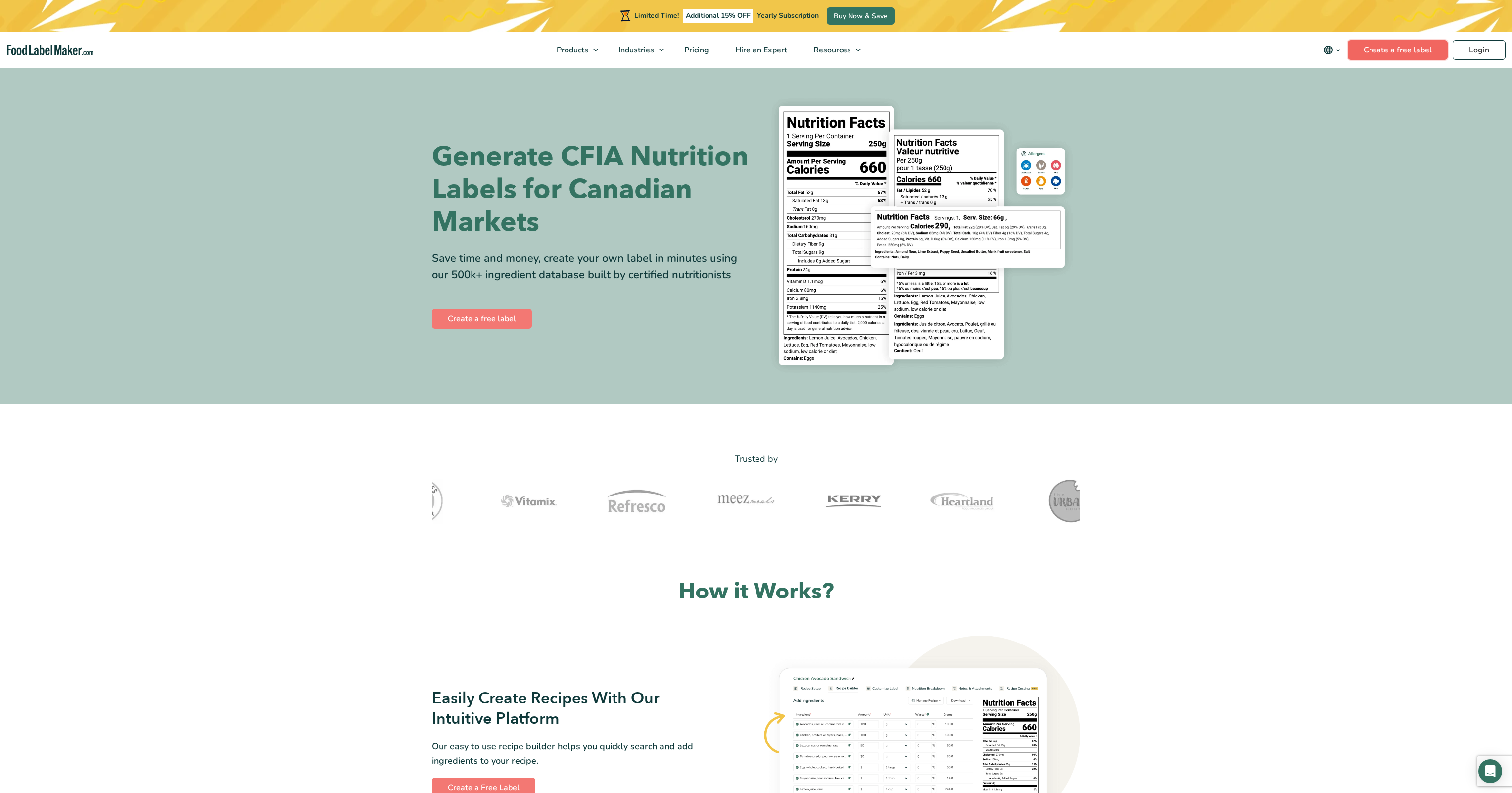
click at [1391, 48] on link "Create a free label" at bounding box center [1398, 50] width 100 height 20
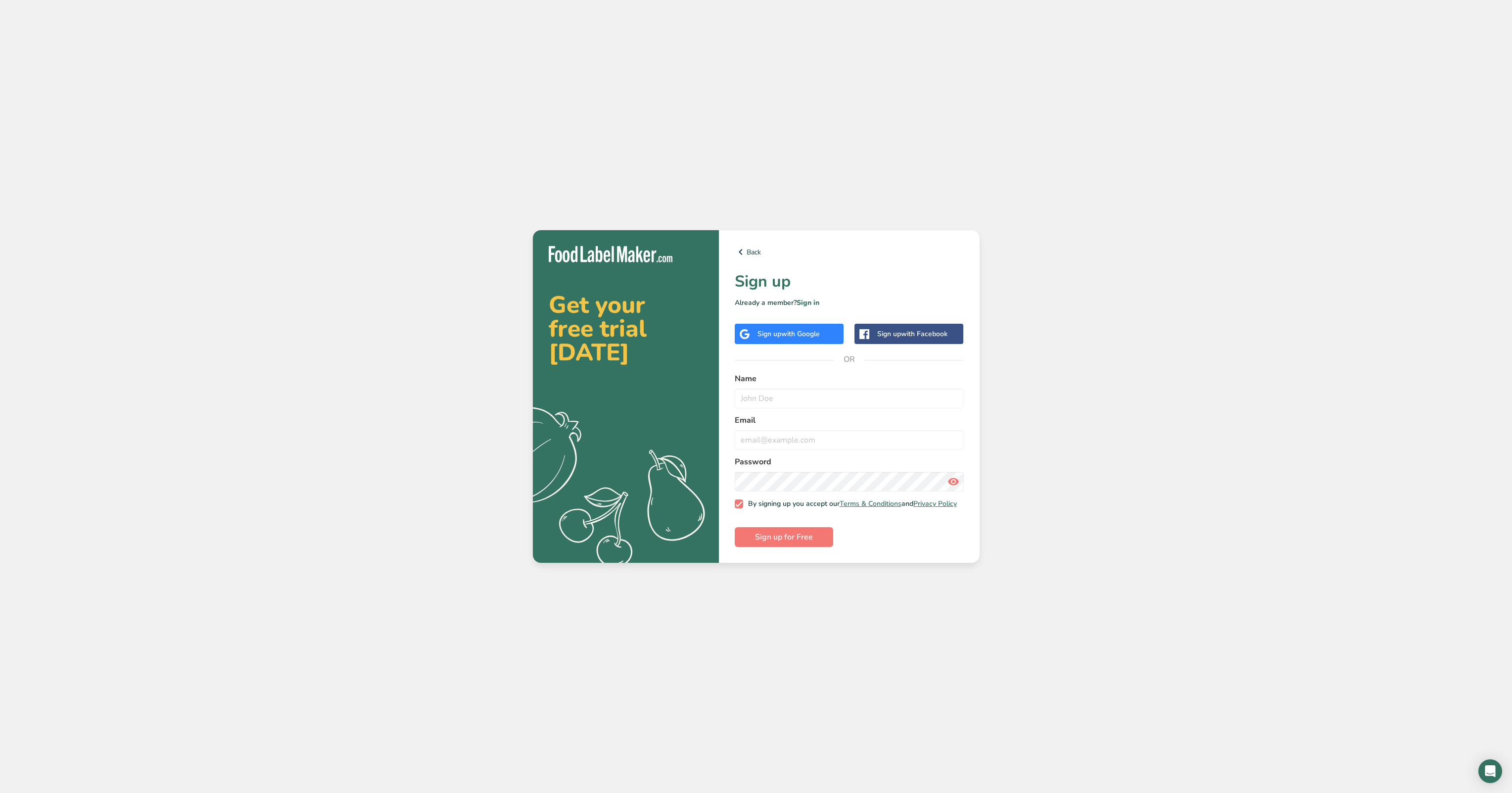
click at [819, 339] on div "Sign up with Google" at bounding box center [790, 333] width 109 height 20
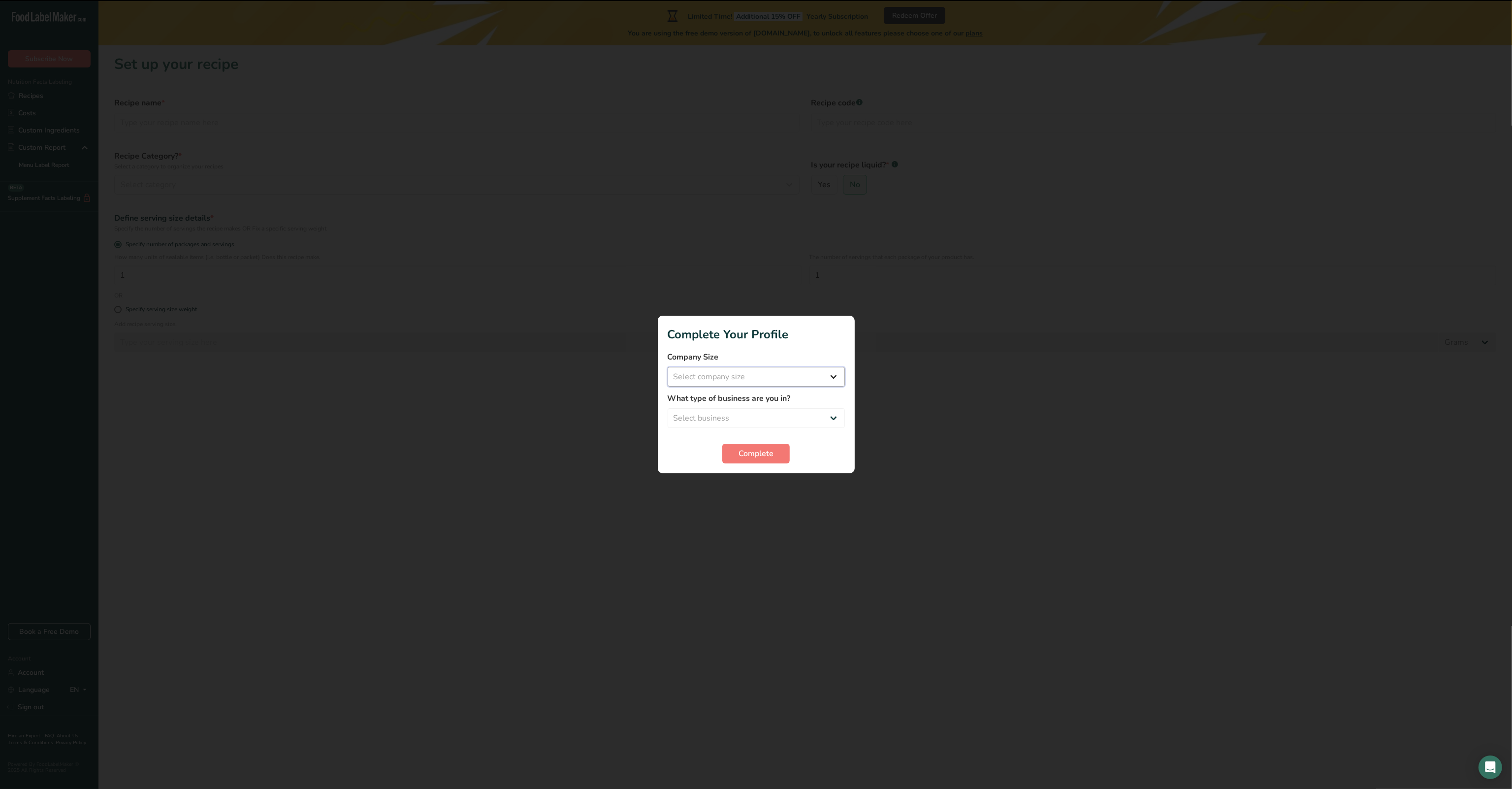
click at [762, 371] on select "Select company size Fewer than 10 Employees 10 to 50 Employees 51 to 500 Employ…" at bounding box center [756, 377] width 178 height 20
select select "1"
click at [667, 367] on select "Select company size Fewer than 10 Employees 10 to 50 Employees 51 to 500 Employ…" at bounding box center [756, 377] width 178 height 20
click at [760, 420] on select "Select business Packaged Food Manufacturer Restaurant & Cafe Bakery Meal Plans …" at bounding box center [756, 418] width 178 height 20
select select "1"
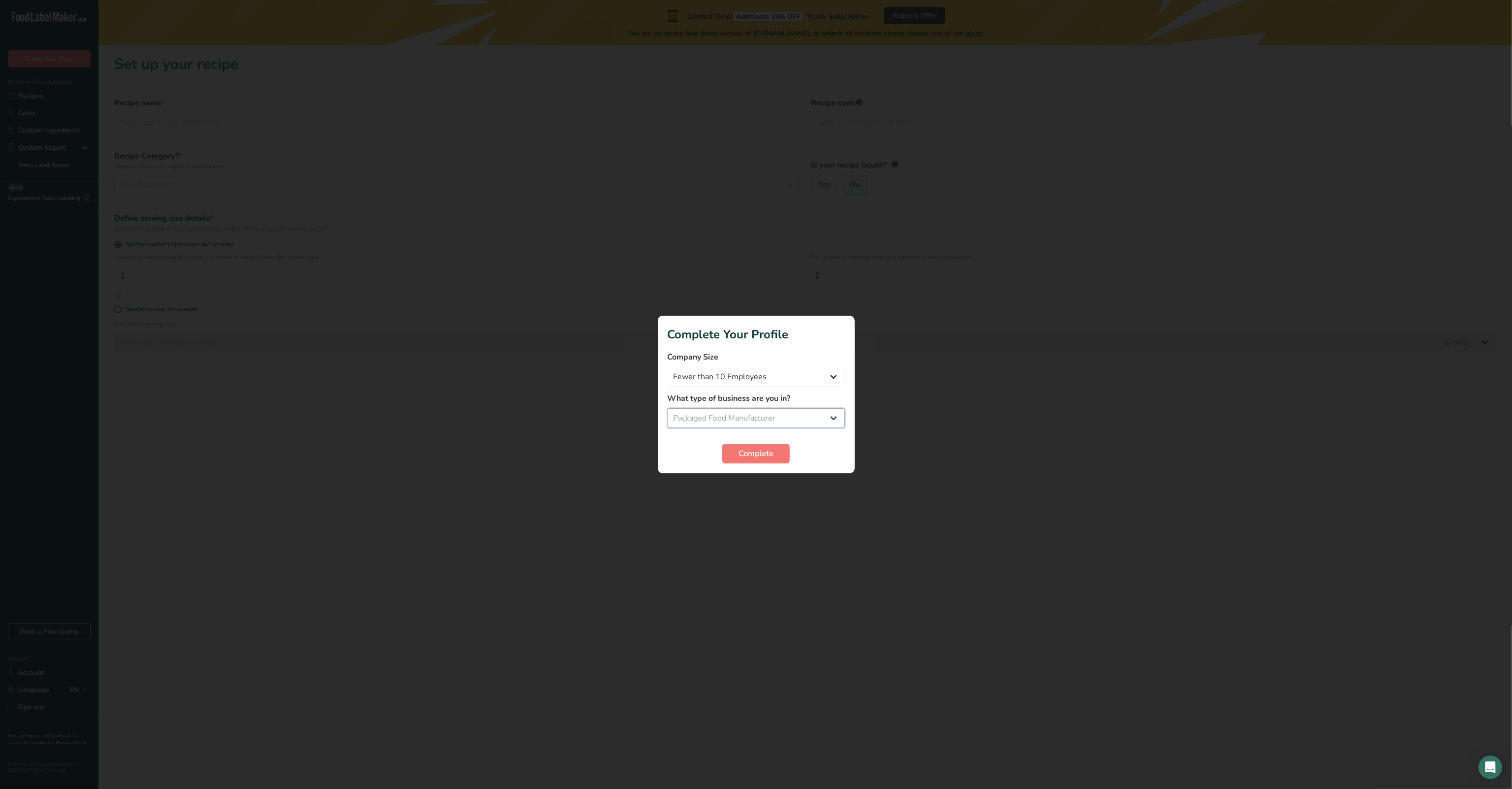
click at [667, 408] on select "Select business Packaged Food Manufacturer Restaurant & Cafe Bakery Meal Plans …" at bounding box center [756, 418] width 178 height 20
click at [724, 457] on button "Complete" at bounding box center [756, 453] width 67 height 20
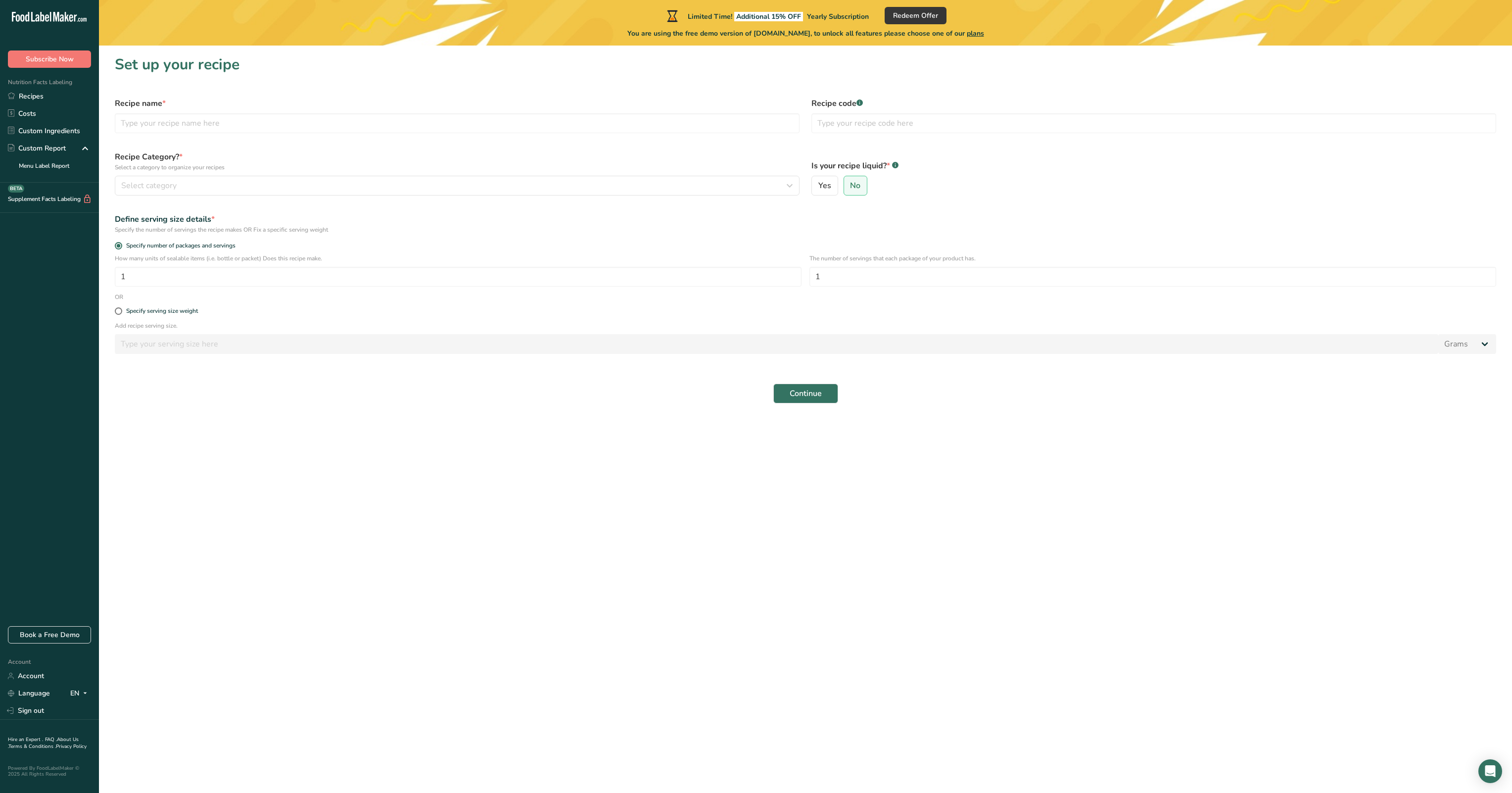
click at [152, 318] on div "Specify serving size weight" at bounding box center [806, 312] width 1393 height 20
click at [152, 312] on div "Specify serving size weight" at bounding box center [162, 311] width 71 height 7
click at [121, 312] on input "Specify serving size weight" at bounding box center [118, 311] width 6 height 6
radio input "true"
radio input "false"
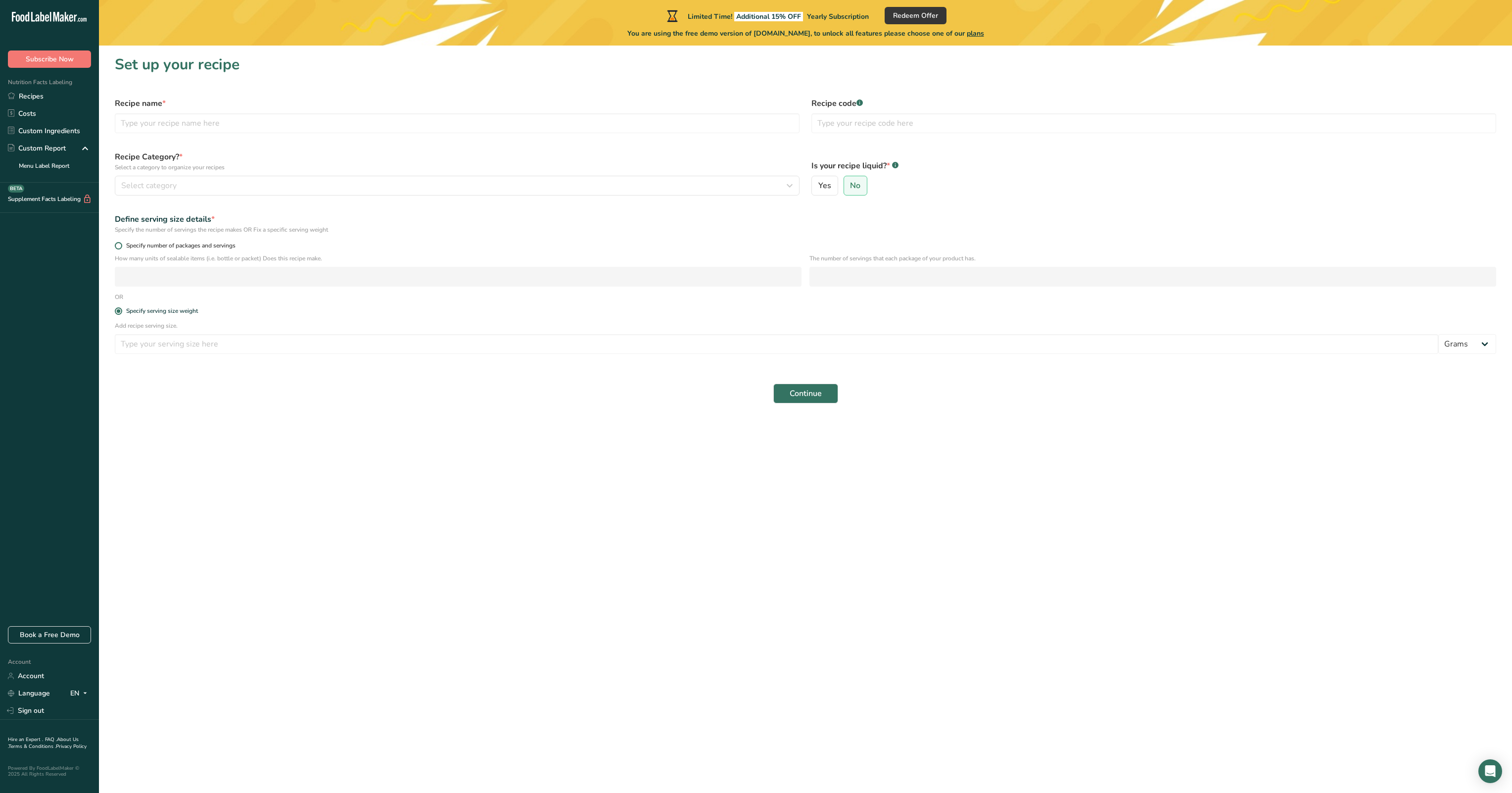
click at [182, 248] on span "Specify number of packages and servings" at bounding box center [179, 245] width 113 height 7
click at [121, 248] on input "Specify number of packages and servings" at bounding box center [118, 245] width 6 height 6
radio input "true"
radio input "false"
click at [185, 284] on input "number" at bounding box center [458, 277] width 687 height 20
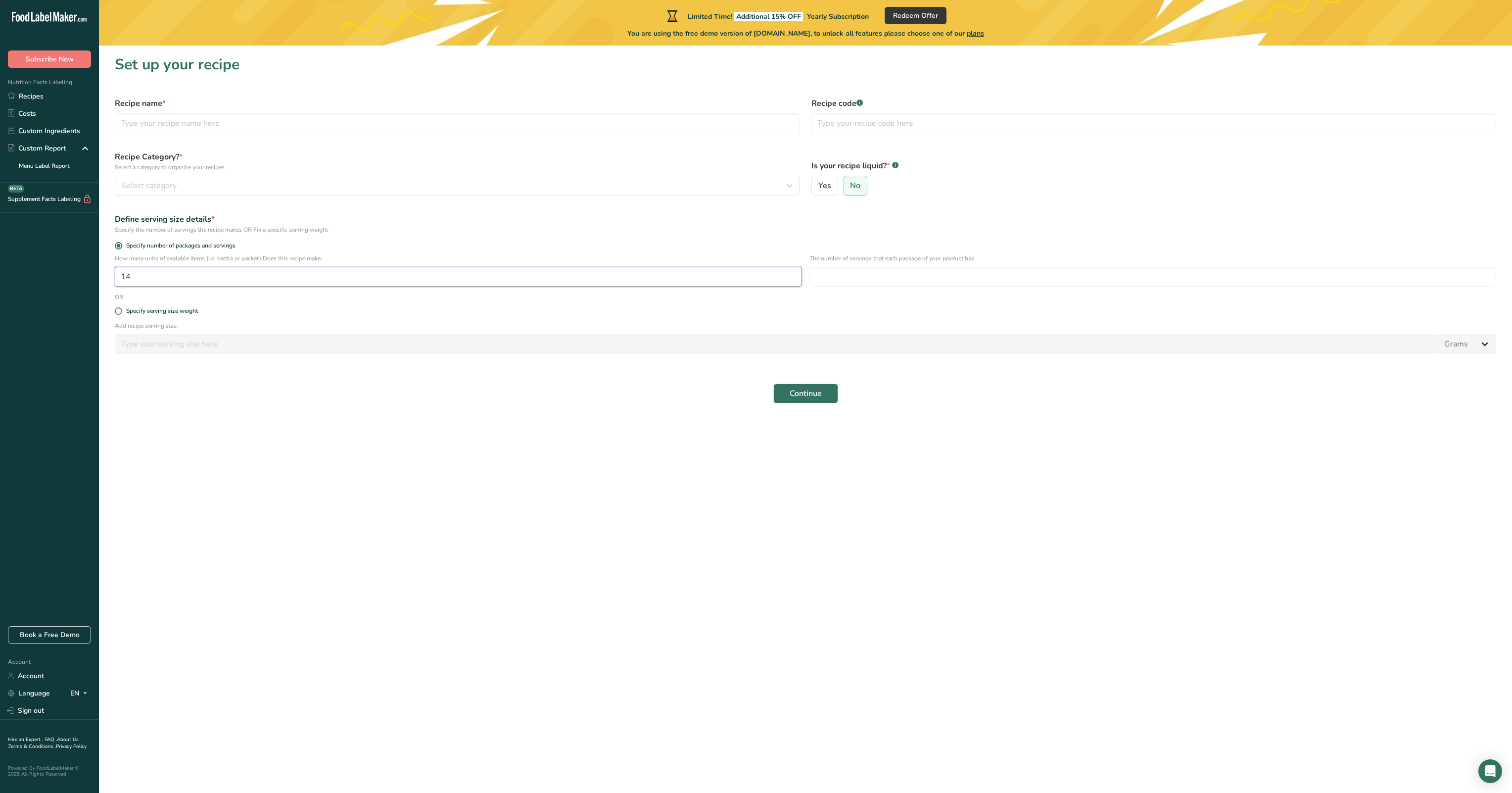
click at [411, 284] on input "14" at bounding box center [458, 277] width 687 height 20
type input "14"
click at [881, 274] on input "number" at bounding box center [1153, 277] width 687 height 20
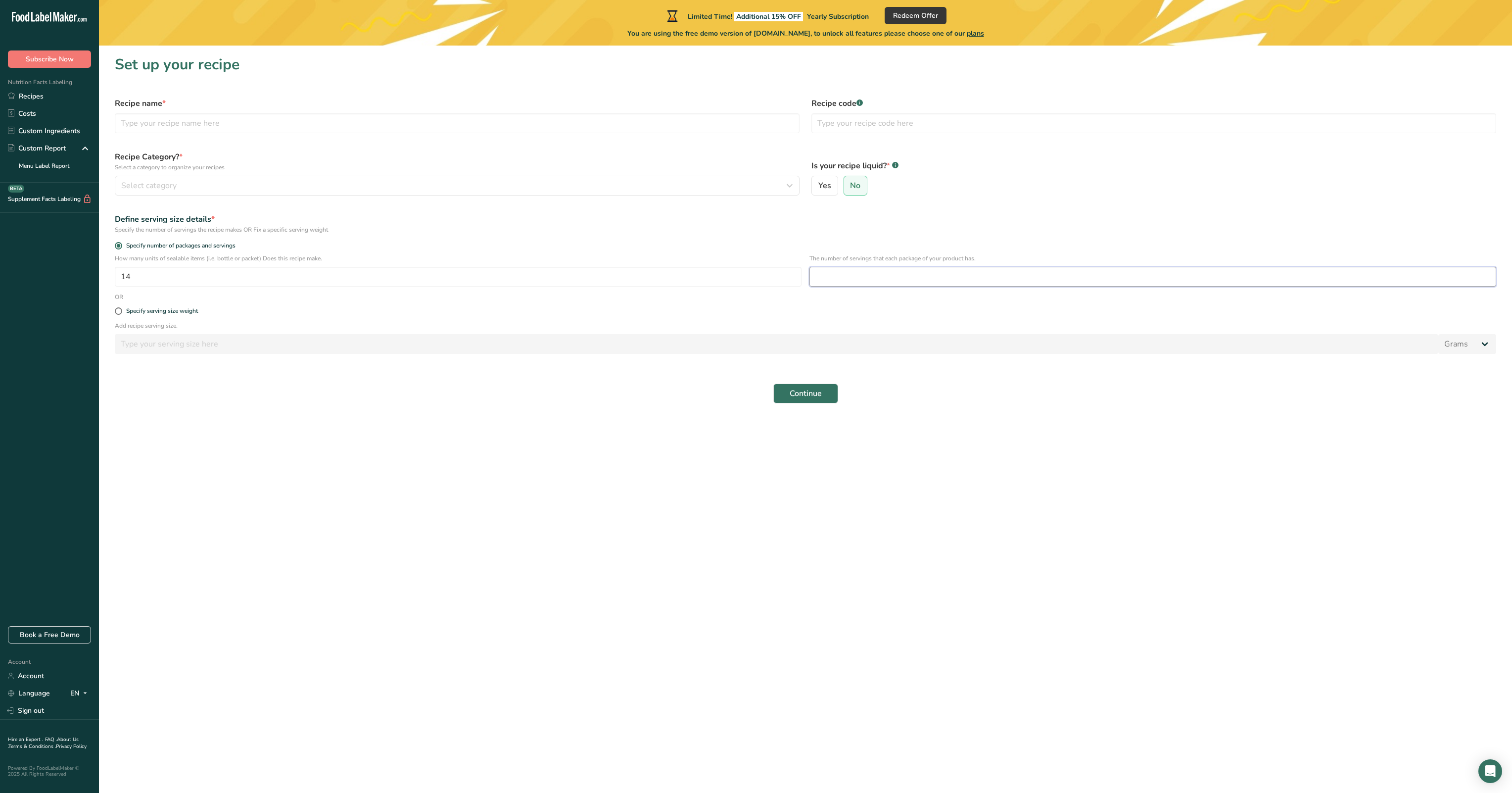
type input "5"
type input "80"
click at [170, 315] on div "Specify serving size weight" at bounding box center [162, 311] width 71 height 7
click at [121, 315] on input "Specify serving size weight" at bounding box center [118, 311] width 6 height 6
radio input "true"
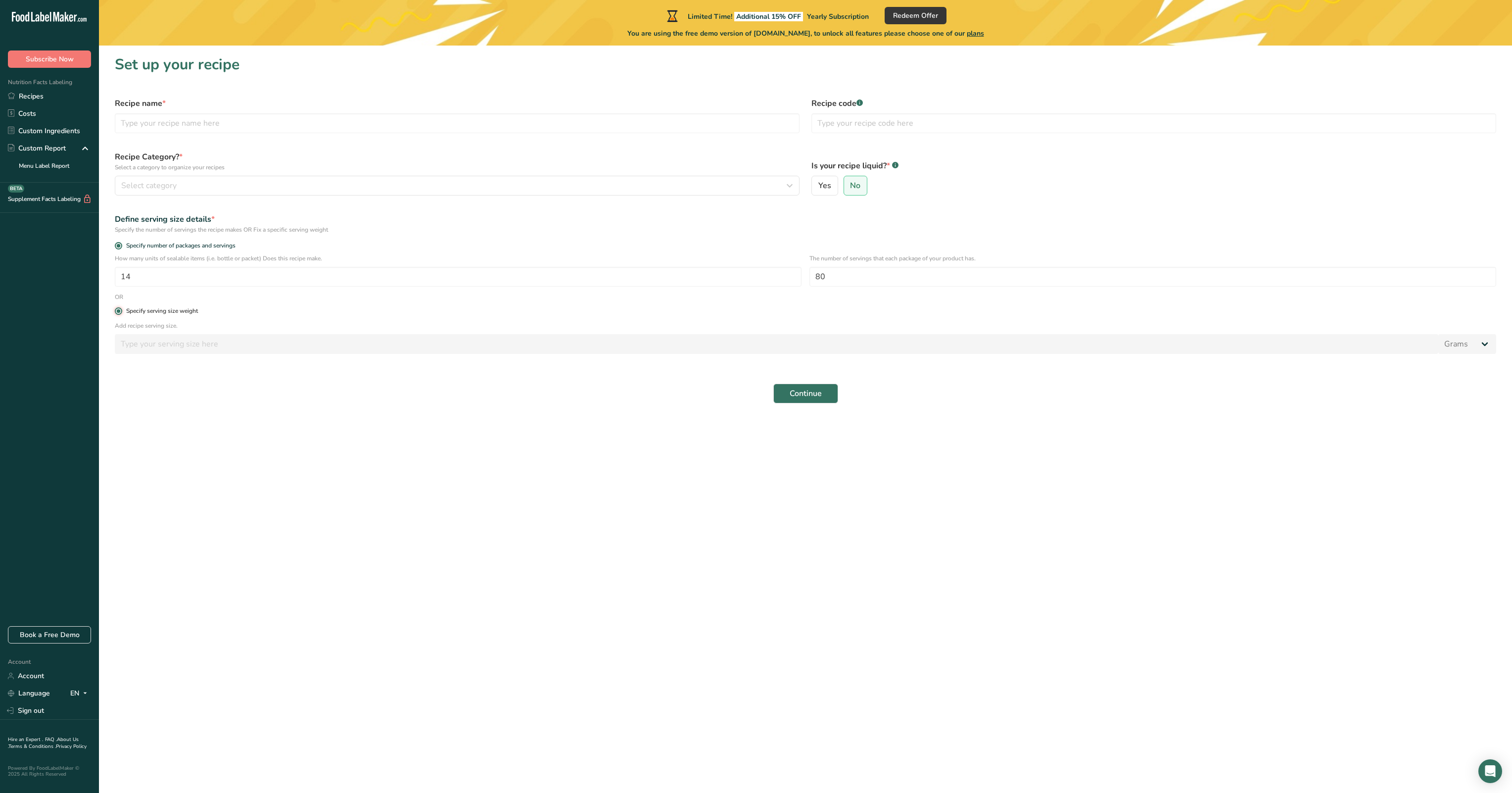
radio input "false"
click at [210, 246] on span "Specify number of packages and servings" at bounding box center [179, 245] width 113 height 7
click at [121, 246] on input "Specify number of packages and servings" at bounding box center [118, 245] width 6 height 6
radio input "true"
click at [173, 319] on div "Specify serving size weight" at bounding box center [162, 322] width 71 height 7
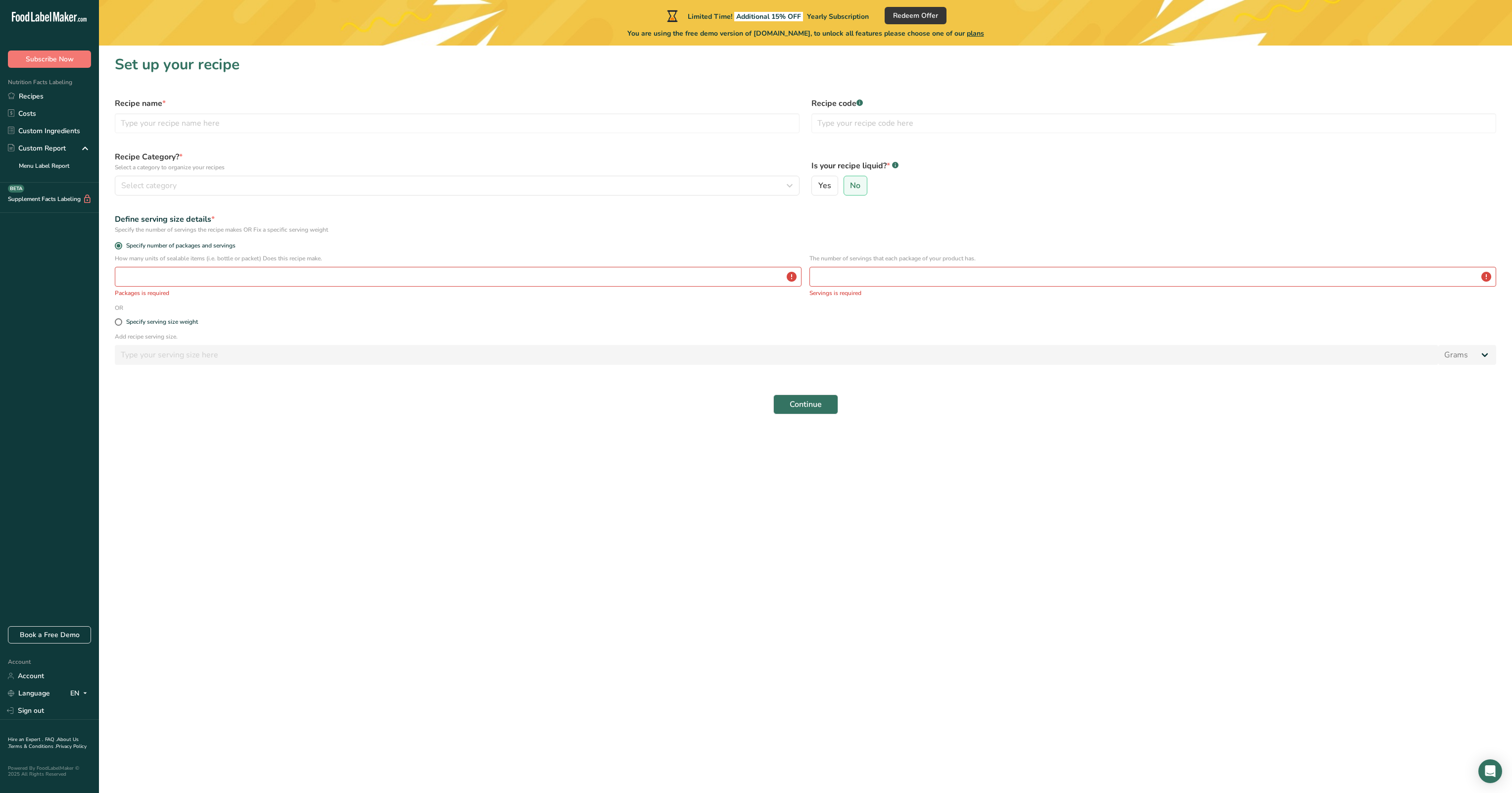
click at [121, 319] on input "Specify serving size weight" at bounding box center [118, 322] width 6 height 6
radio input "true"
radio input "false"
click at [207, 341] on input "number" at bounding box center [777, 344] width 1323 height 20
type input "1"
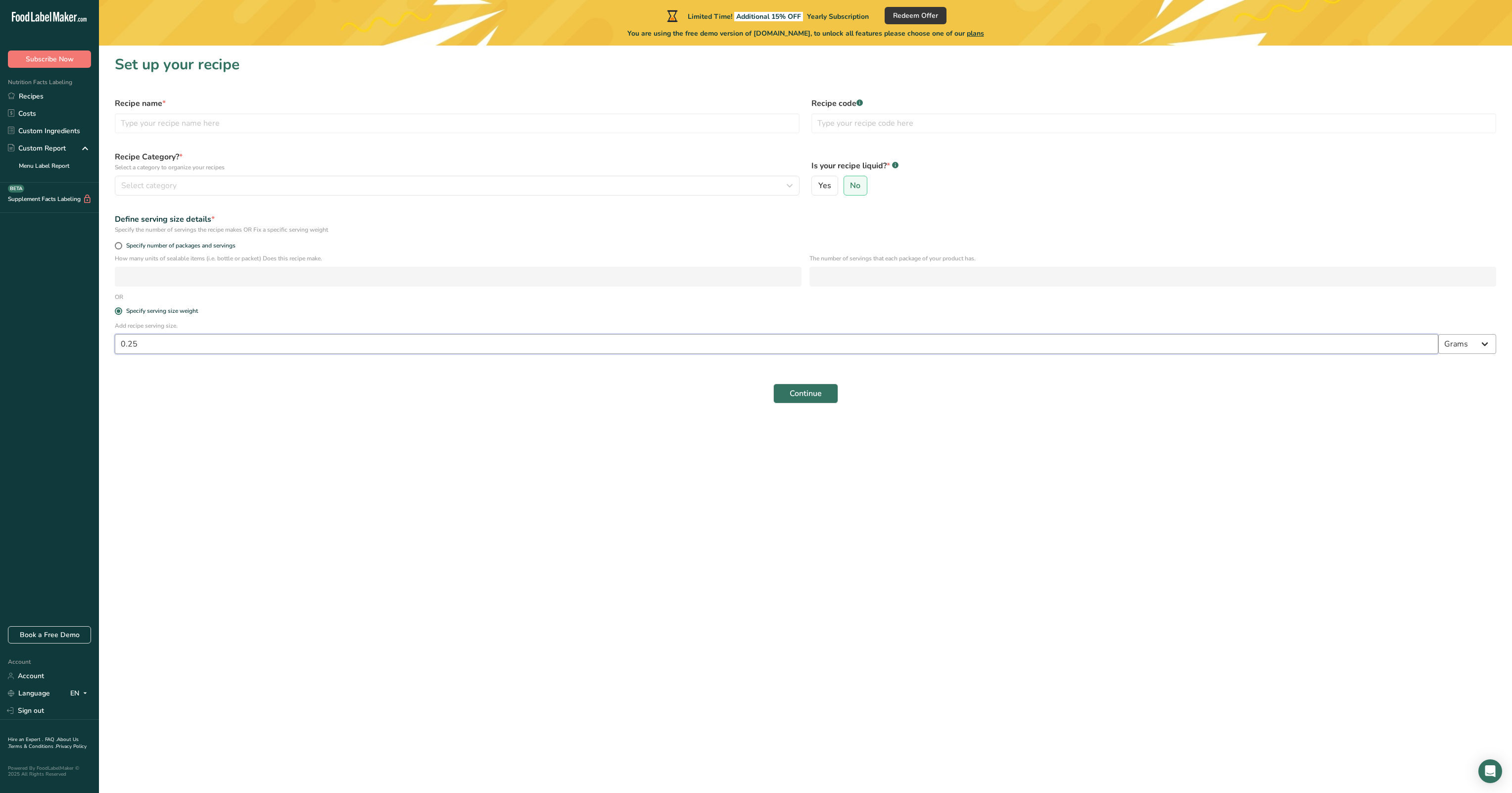
type input "0.25"
click at [1454, 345] on select "Grams kg mg mcg lb oz l mL fl oz tbsp tsp cup qt gallon" at bounding box center [1467, 344] width 58 height 20
click at [1468, 343] on select "Grams kg mg mcg lb oz l mL fl oz tbsp tsp cup qt gallon" at bounding box center [1467, 344] width 58 height 20
click at [808, 395] on span "Continue" at bounding box center [806, 394] width 32 height 12
click at [303, 121] on input "text" at bounding box center [457, 123] width 685 height 20
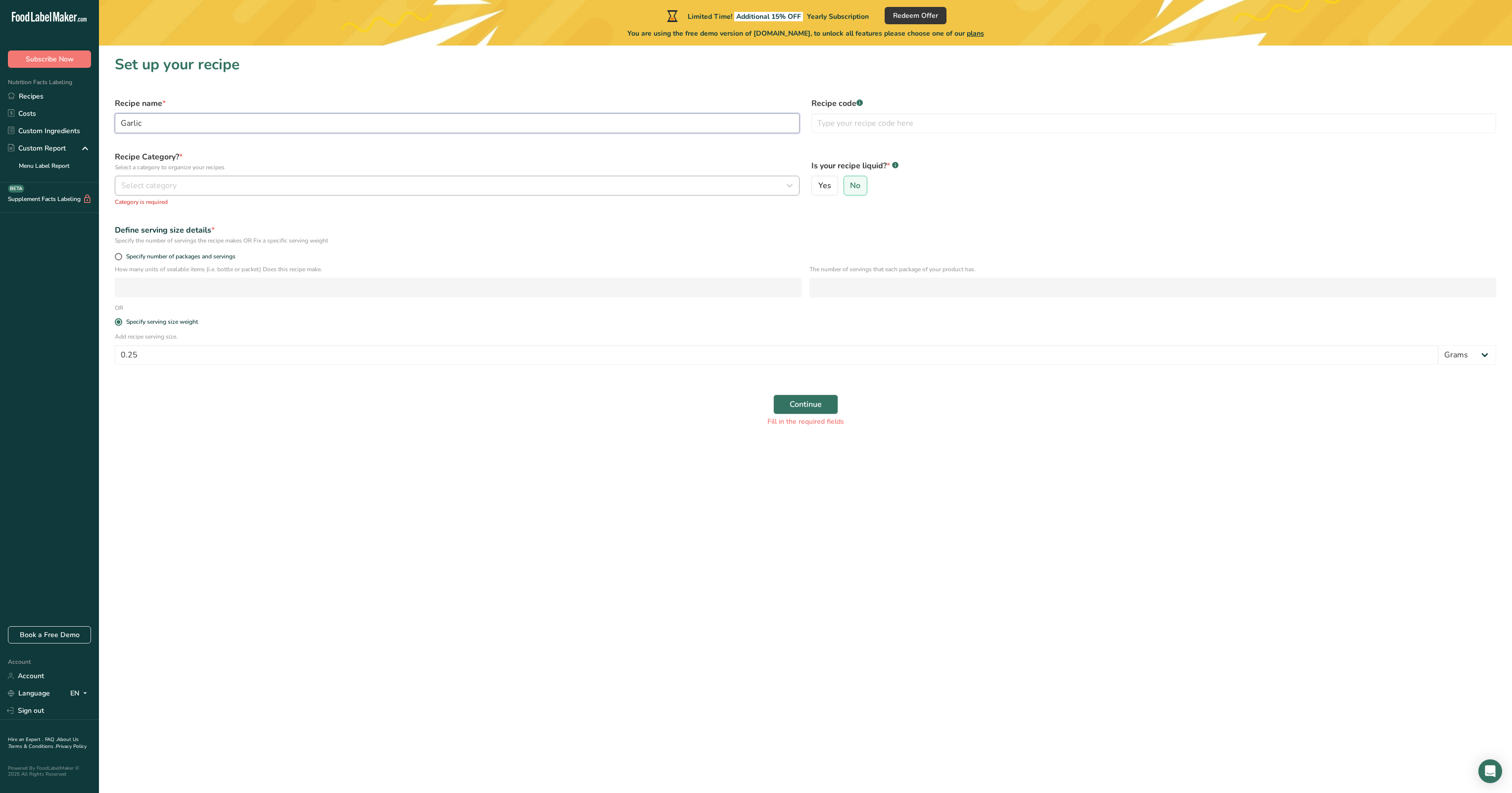
type input "Garlic"
click at [562, 187] on div "Select category" at bounding box center [453, 186] width 666 height 12
click at [340, 179] on button "Select category" at bounding box center [457, 186] width 685 height 20
click at [340, 182] on div "Select category" at bounding box center [453, 186] width 666 height 12
click at [307, 213] on input "text" at bounding box center [238, 211] width 238 height 20
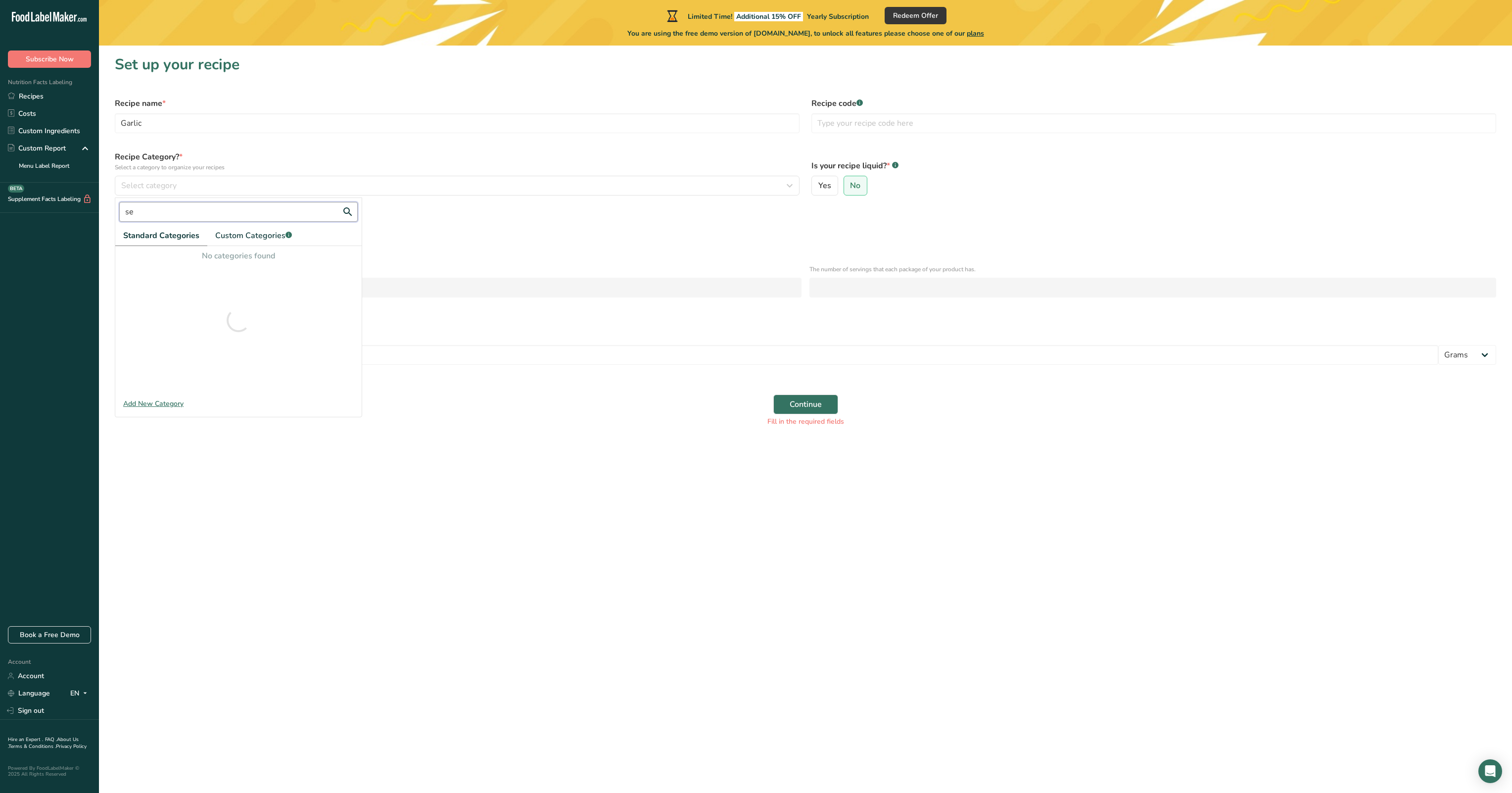
type input "s"
click at [155, 288] on span "Confectionery" at bounding box center [145, 292] width 44 height 10
click at [800, 392] on span "Continue" at bounding box center [806, 394] width 32 height 12
drag, startPoint x: 603, startPoint y: 118, endPoint x: 591, endPoint y: 117, distance: 12.0
